Goal: Find specific page/section: Find specific page/section

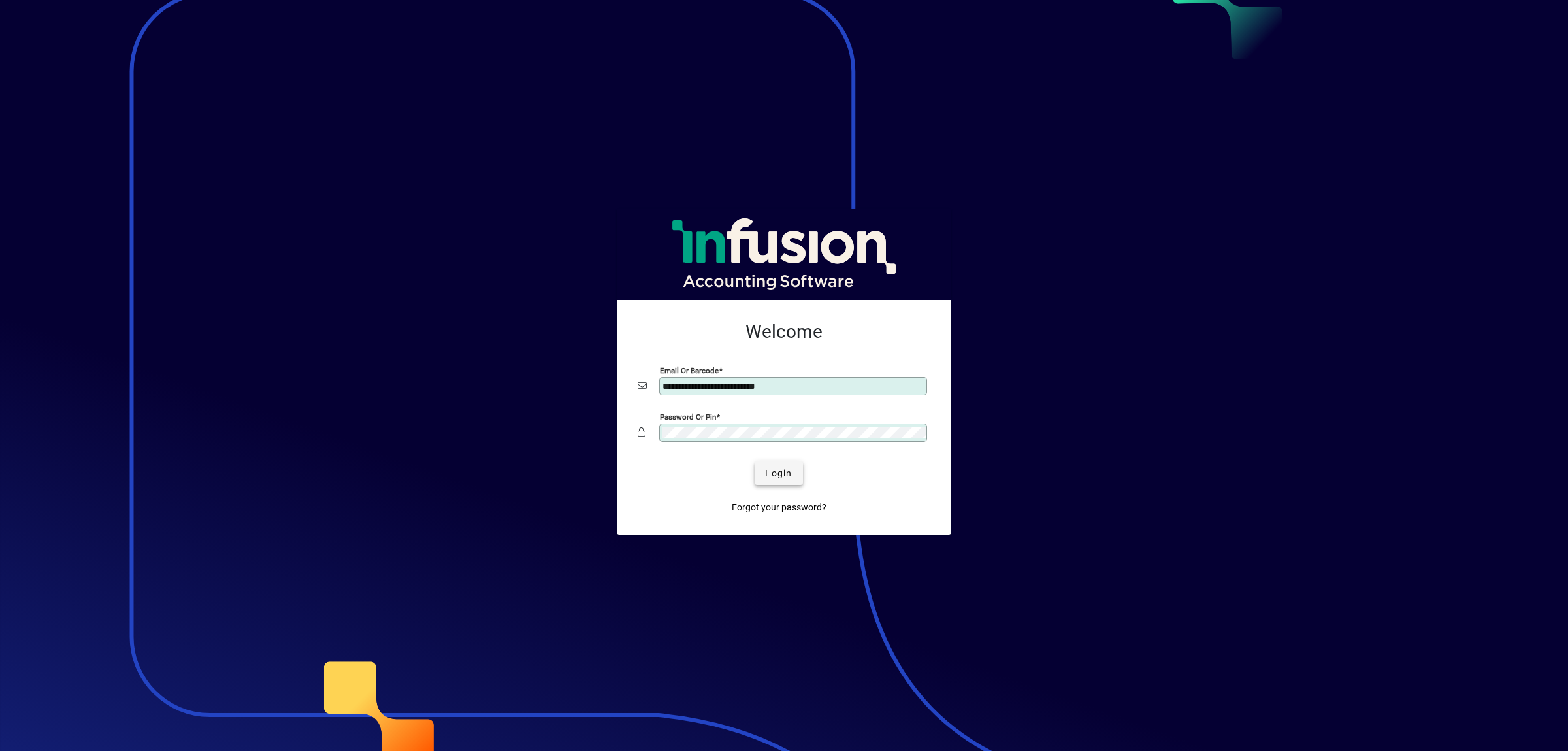
click at [778, 467] on span "Login" at bounding box center [778, 473] width 27 height 14
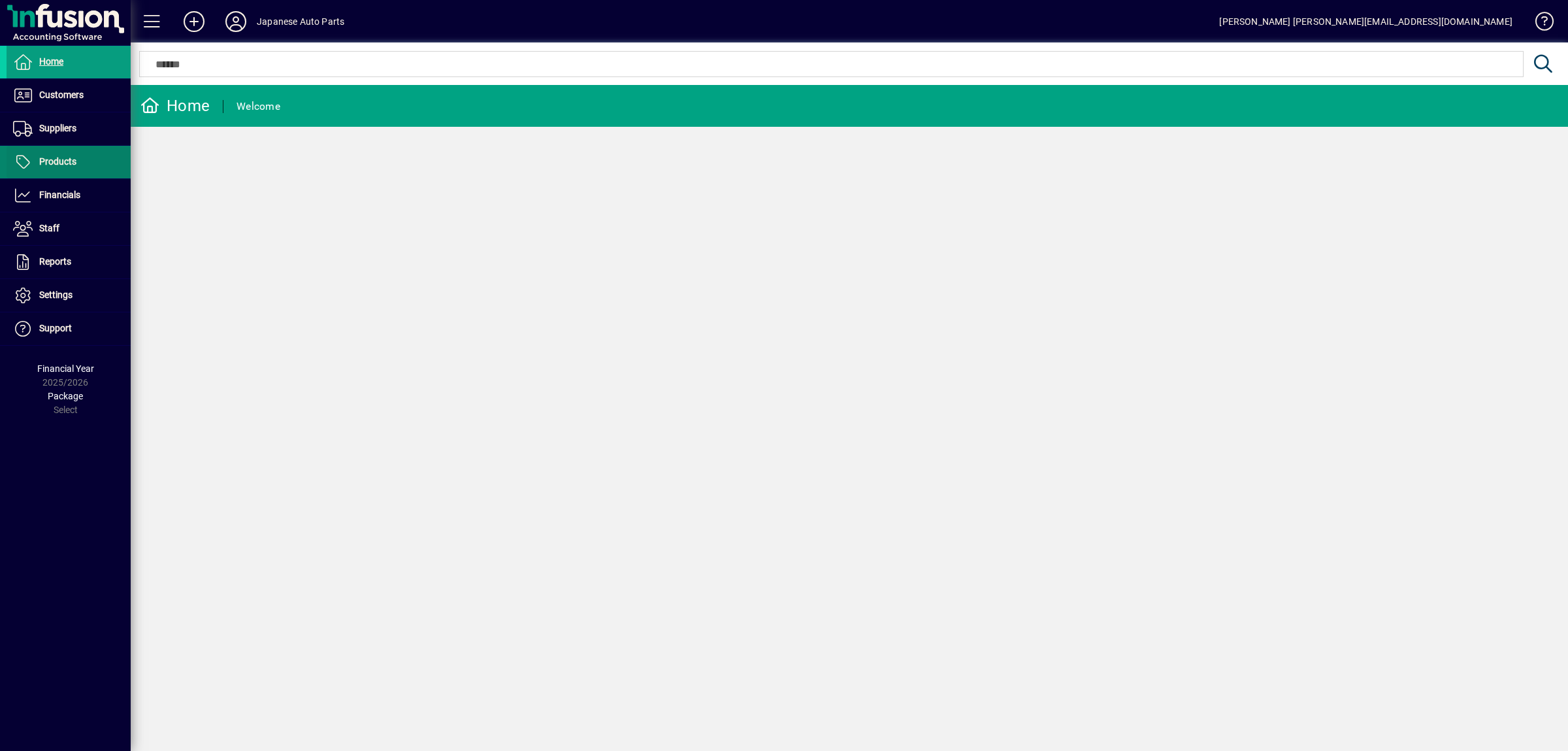
click at [87, 161] on span at bounding box center [68, 161] width 125 height 31
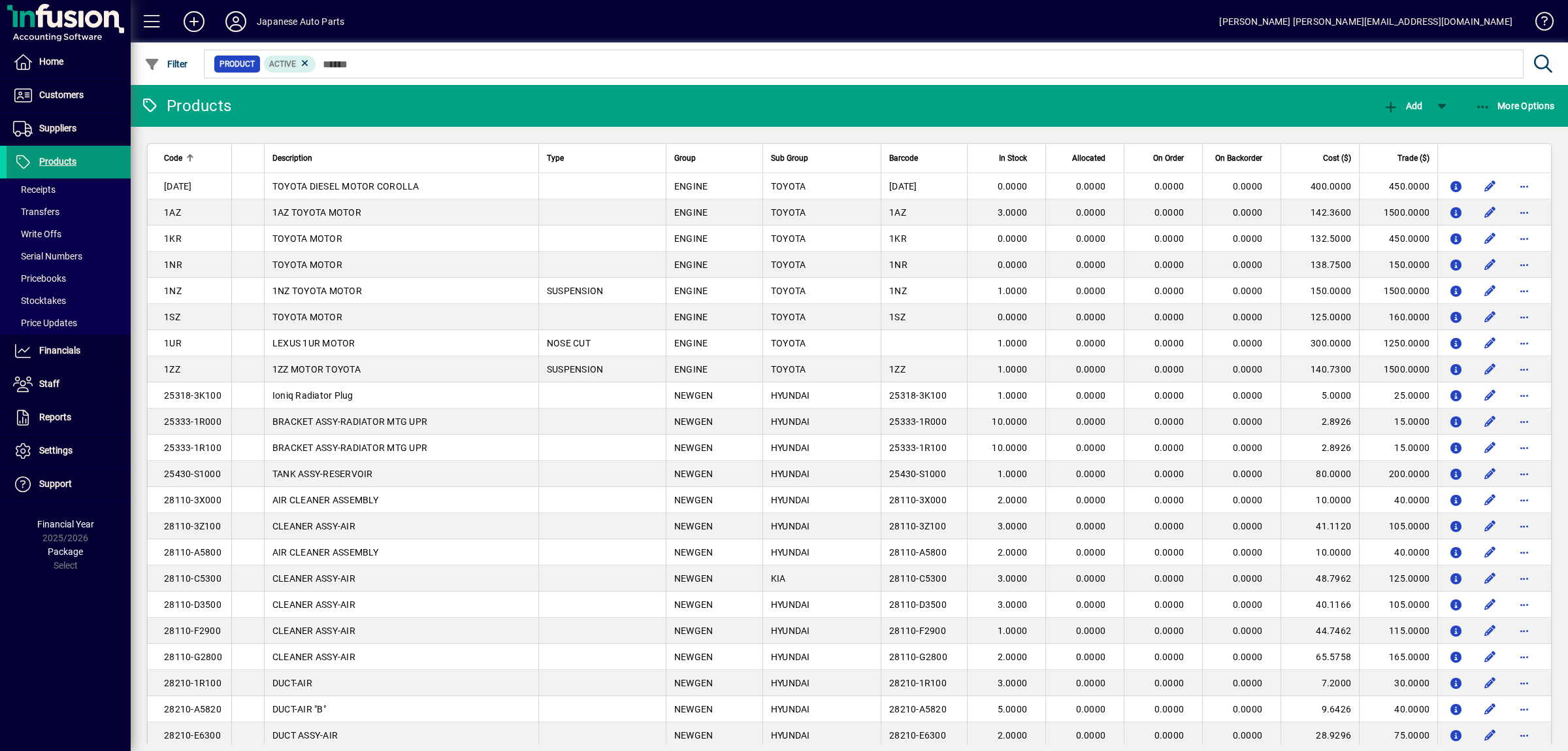
click at [88, 159] on span at bounding box center [68, 161] width 125 height 31
